Goal: Task Accomplishment & Management: Complete application form

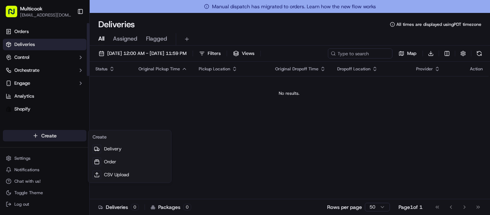
click at [33, 133] on html "Multicook [EMAIL_ADDRESS][DOMAIN_NAME] Toggle Sidebar Orders Deliveries Control…" at bounding box center [245, 107] width 490 height 215
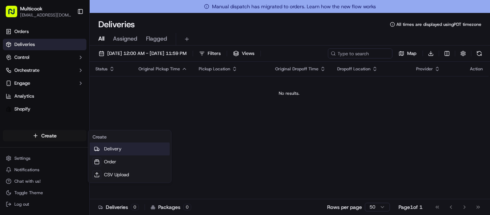
click at [147, 147] on link "Delivery" at bounding box center [130, 148] width 80 height 13
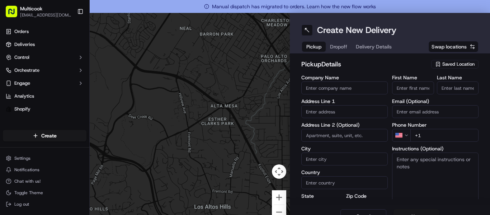
click at [442, 44] on span "Swap locations" at bounding box center [449, 46] width 35 height 7
click at [438, 60] on button "Saved Location" at bounding box center [454, 64] width 47 height 10
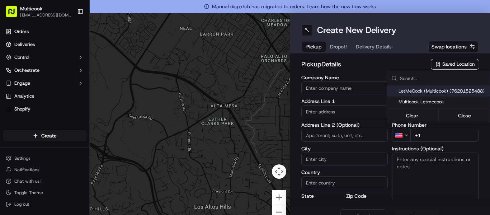
click at [429, 91] on span "LetMeCook (Multicook) (76201525488)" at bounding box center [443, 91] width 88 height 6
type input "LetMeCook (Multicook)"
type input "[STREET_ADDRESS]"
type input "[GEOGRAPHIC_DATA]"
type input "US"
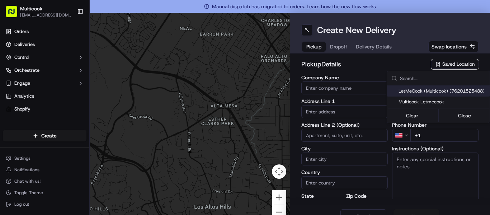
type input "CA"
type input "91423"
type input "[PERSON_NAME]"
type input "Nikityuk"
type input "[EMAIL_ADDRESS][DOMAIN_NAME]"
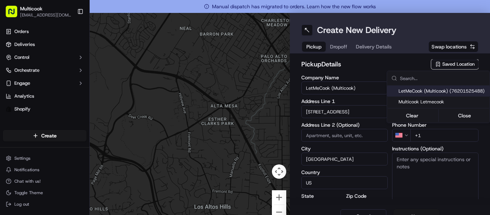
type input "[PHONE_NUMBER]"
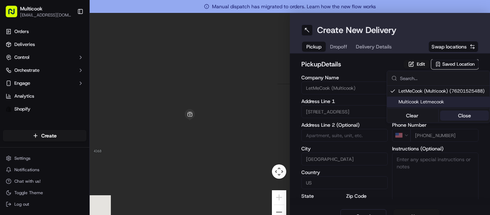
click at [459, 114] on button "Close" at bounding box center [464, 116] width 49 height 10
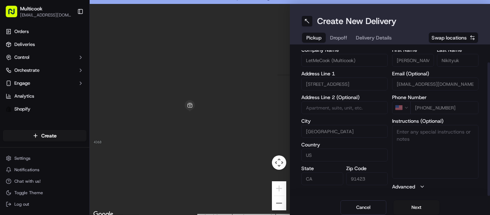
scroll to position [13, 0]
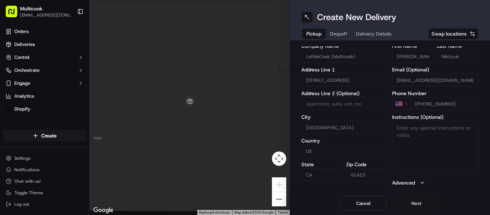
click at [411, 203] on button "Next" at bounding box center [417, 203] width 46 height 14
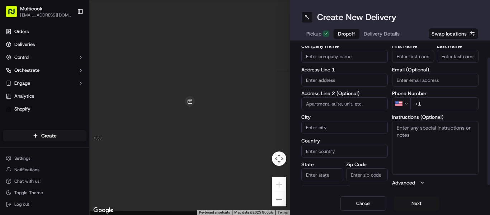
click at [324, 56] on input "Company Name" at bounding box center [344, 56] width 86 height 13
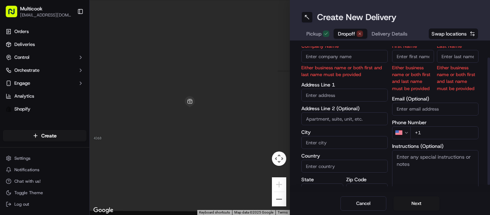
click at [330, 73] on div "Company Name Either business name or both first and last name must be provided …" at bounding box center [344, 129] width 86 height 172
click at [330, 79] on div "Company Name Either business name or both first and last name must be provided …" at bounding box center [344, 129] width 86 height 172
click at [331, 98] on input "text" at bounding box center [344, 95] width 86 height 13
paste input "[PERSON_NAME]"
type input "[PERSON_NAME]"
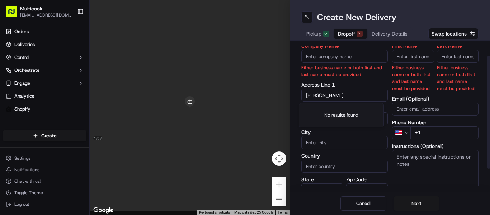
drag, startPoint x: 346, startPoint y: 95, endPoint x: 267, endPoint y: 102, distance: 79.3
click at [267, 102] on div "To navigate the map with touch gestures double-tap and hold your finger on the …" at bounding box center [290, 107] width 400 height 215
click at [417, 60] on input "First Name" at bounding box center [413, 56] width 42 height 13
paste input "[PERSON_NAME]"
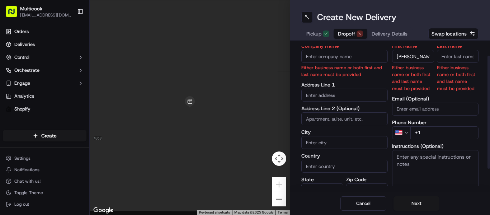
type input "[PERSON_NAME]"
click at [462, 58] on input "Last Name" at bounding box center [458, 56] width 42 height 13
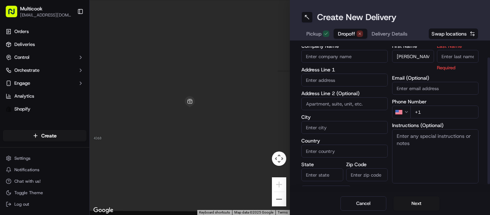
paste input "[PERSON_NAME]"
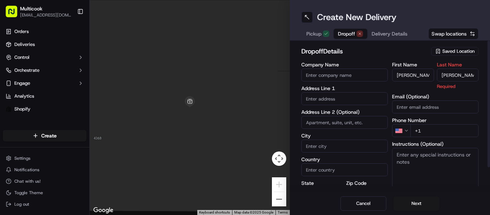
drag, startPoint x: 453, startPoint y: 55, endPoint x: 421, endPoint y: 49, distance: 33.2
click at [421, 49] on div "dropoff Details Saved Location Company Name Address Line 1 Address Line 2 (Opti…" at bounding box center [389, 129] width 177 height 167
type input "Suslova"
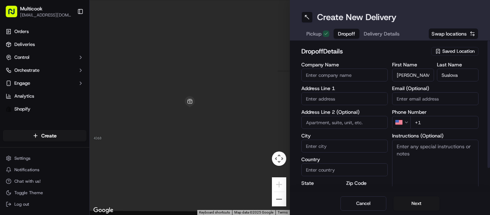
click at [353, 98] on input "text" at bounding box center [344, 98] width 86 height 13
paste input "[STREET_ADDRESS][PERSON_NAME]"
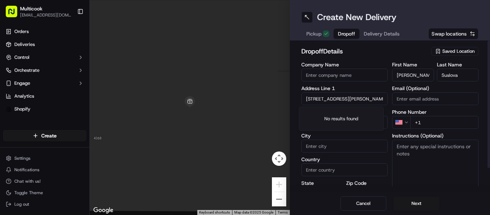
scroll to position [0, 60]
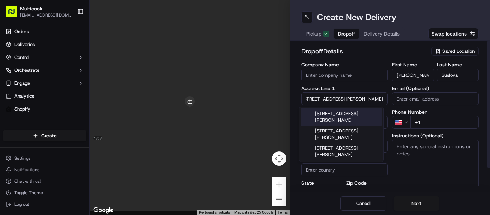
click at [352, 114] on div "[STREET_ADDRESS][PERSON_NAME]" at bounding box center [341, 116] width 81 height 17
type input "[STREET_ADDRESS][PERSON_NAME]"
type input "11"
type input "[GEOGRAPHIC_DATA]"
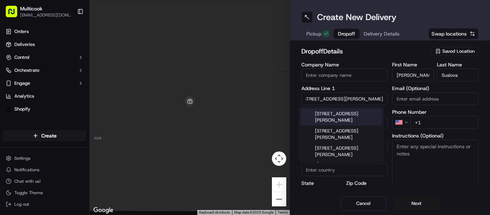
type input "CA"
type input "91367"
type input "[STREET_ADDRESS][PERSON_NAME]"
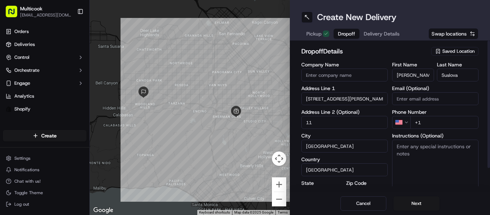
click at [423, 122] on input "+1" at bounding box center [445, 122] width 68 height 13
paste input "[PHONE_NUMBER]"
type input "[PHONE_NUMBER]"
click at [406, 155] on textarea "Instructions (Optional)" at bounding box center [435, 167] width 86 height 54
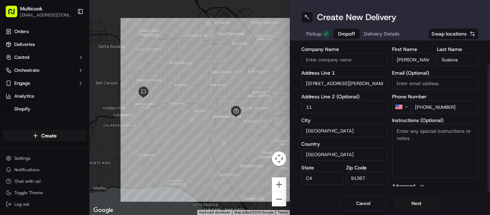
scroll to position [27, 0]
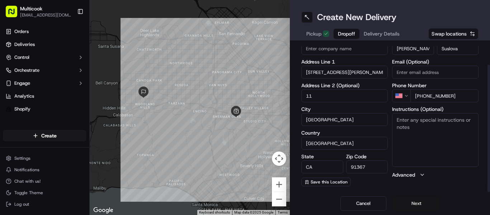
click at [413, 198] on button "Next" at bounding box center [417, 203] width 46 height 14
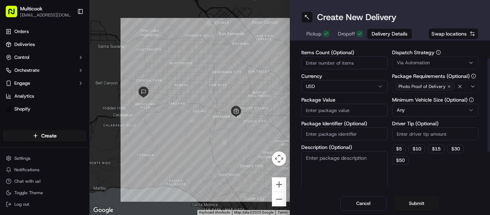
click at [352, 62] on input "Items Count (Optional)" at bounding box center [344, 62] width 86 height 13
type input "2"
click at [345, 108] on input "Package Value" at bounding box center [344, 110] width 86 height 13
type input "190"
click at [444, 180] on div "Dispatch Strategy Via Automation Package Requirements (Optional) Photo Proof of…" at bounding box center [435, 120] width 86 height 141
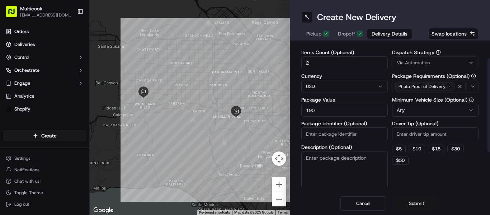
click at [415, 203] on button "Submit" at bounding box center [417, 203] width 46 height 14
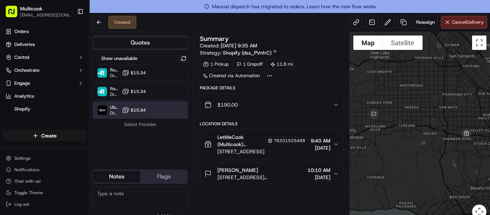
click at [171, 116] on div "Uber Dropoff ETA 50 minutes $15.94" at bounding box center [140, 110] width 95 height 17
click at [151, 126] on button "Assign Provider" at bounding box center [140, 124] width 51 height 9
